Goal: Task Accomplishment & Management: Manage account settings

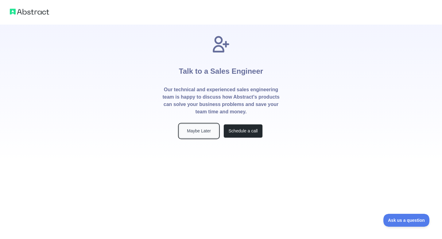
click at [206, 131] on button "Maybe Later" at bounding box center [198, 131] width 39 height 14
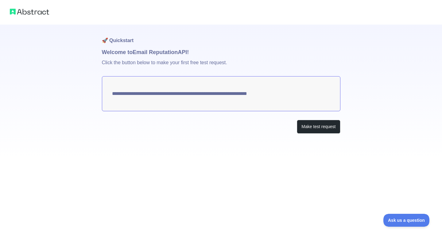
click at [186, 95] on textarea "**********" at bounding box center [221, 93] width 239 height 35
click at [31, 13] on img at bounding box center [29, 11] width 39 height 9
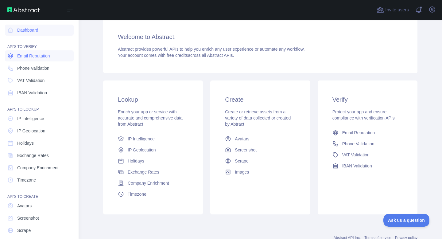
click at [40, 56] on span "Email Reputation" at bounding box center [33, 56] width 33 height 6
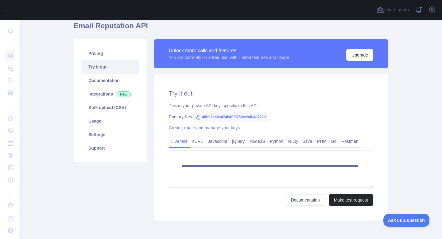
scroll to position [28, 0]
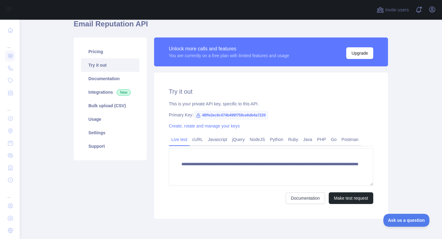
click at [242, 116] on span "48ffe2ec6c474b499f759ce6db4a7220" at bounding box center [231, 115] width 75 height 9
click at [248, 110] on div "**********" at bounding box center [271, 146] width 234 height 146
click at [277, 139] on link "Python" at bounding box center [277, 140] width 18 height 10
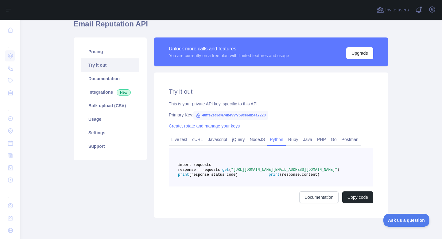
click at [267, 115] on span "48ffe2ec6c474b499f759ce6db4a7220" at bounding box center [231, 115] width 75 height 9
copy span "48ffe2ec6c474b499f759ce6db4a7220"
click at [114, 99] on link "Bulk upload (CSV)" at bounding box center [110, 106] width 58 height 14
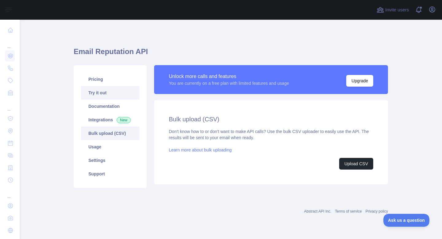
click at [110, 88] on link "Try it out" at bounding box center [110, 93] width 58 height 14
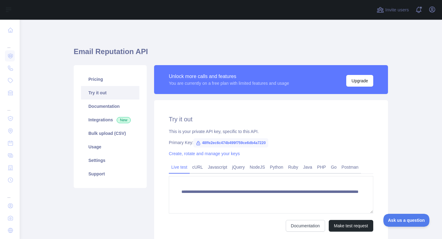
click at [100, 86] on link "Try it out" at bounding box center [110, 93] width 58 height 14
click at [104, 80] on link "Pricing" at bounding box center [110, 80] width 58 height 14
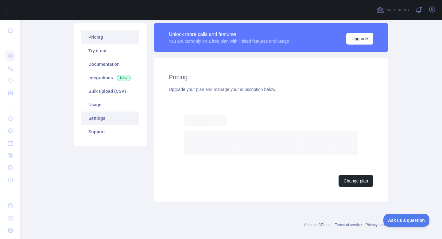
scroll to position [33, 0]
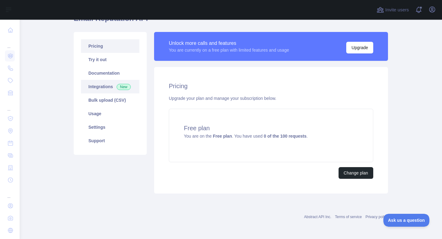
click at [113, 89] on link "Integrations New" at bounding box center [110, 87] width 58 height 14
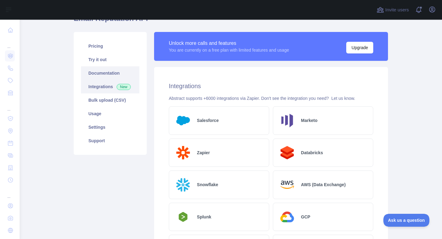
click at [116, 77] on link "Documentation" at bounding box center [110, 73] width 58 height 14
click at [108, 116] on link "Usage" at bounding box center [110, 114] width 58 height 14
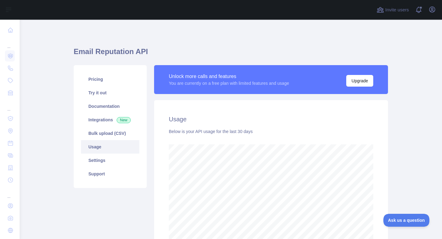
scroll to position [0, 0]
click at [118, 49] on h1 "Email Reputation API" at bounding box center [231, 53] width 315 height 15
click at [104, 92] on link "Try it out" at bounding box center [110, 93] width 58 height 14
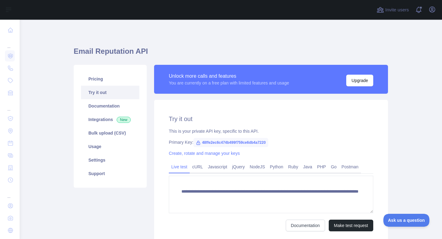
click at [242, 141] on span "48ffe2ec6c474b499f759ce6db4a7220" at bounding box center [231, 142] width 75 height 9
click at [233, 151] on link "Create, rotate and manage your keys" at bounding box center [204, 153] width 71 height 5
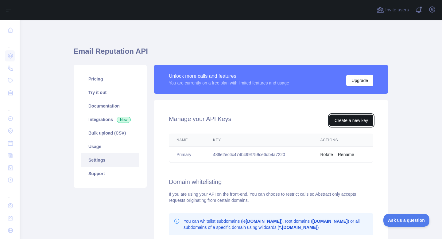
click at [345, 118] on button "Create a new key" at bounding box center [352, 121] width 44 height 12
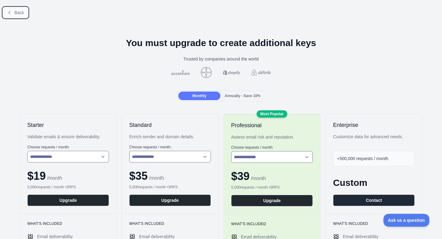
click at [14, 14] on span "Back" at bounding box center [19, 12] width 10 height 5
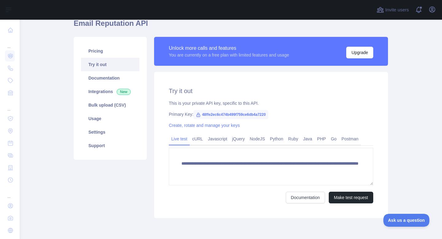
scroll to position [29, 0]
click at [104, 122] on link "Usage" at bounding box center [110, 119] width 58 height 14
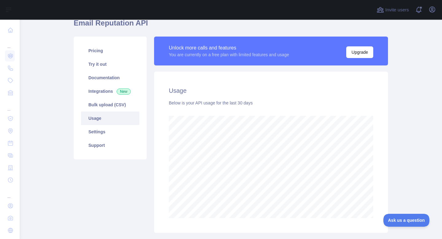
scroll to position [219, 423]
click at [101, 76] on link "Documentation" at bounding box center [110, 78] width 58 height 14
click at [116, 63] on link "Try it out" at bounding box center [110, 64] width 58 height 14
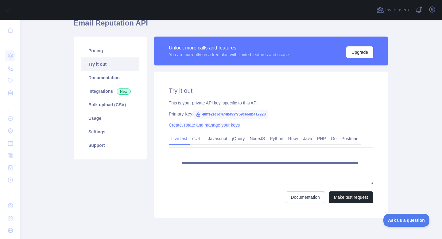
click at [212, 125] on link "Create, rotate and manage your keys" at bounding box center [204, 125] width 71 height 5
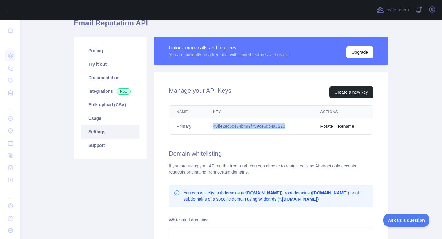
drag, startPoint x: 296, startPoint y: 125, endPoint x: 211, endPoint y: 127, distance: 84.8
click at [211, 127] on td "48ffe2ec6c474b499f759ce6db4a7220" at bounding box center [260, 126] width 108 height 16
copy td "48ffe2ec6c474b499f759ce6db4a7220"
